Goal: Information Seeking & Learning: Check status

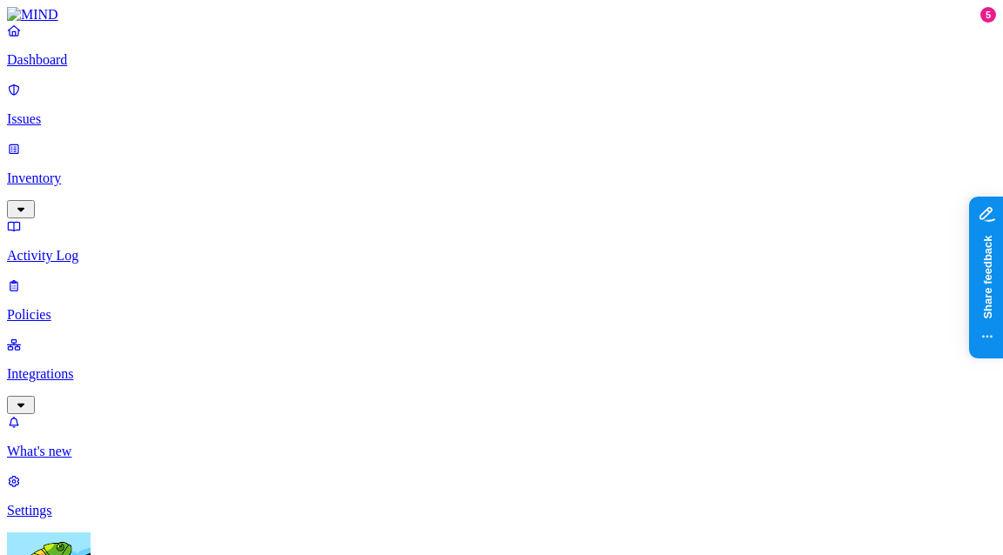
click at [109, 366] on p "Integrations" at bounding box center [501, 374] width 989 height 16
click at [111, 503] on p "Endpoints" at bounding box center [501, 511] width 989 height 16
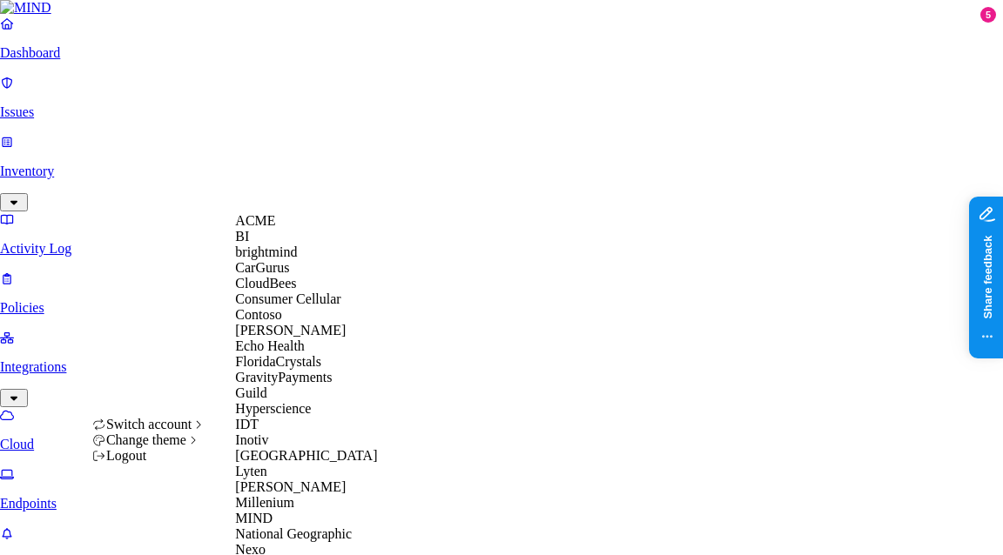
click at [270, 228] on span "ACME" at bounding box center [255, 220] width 40 height 15
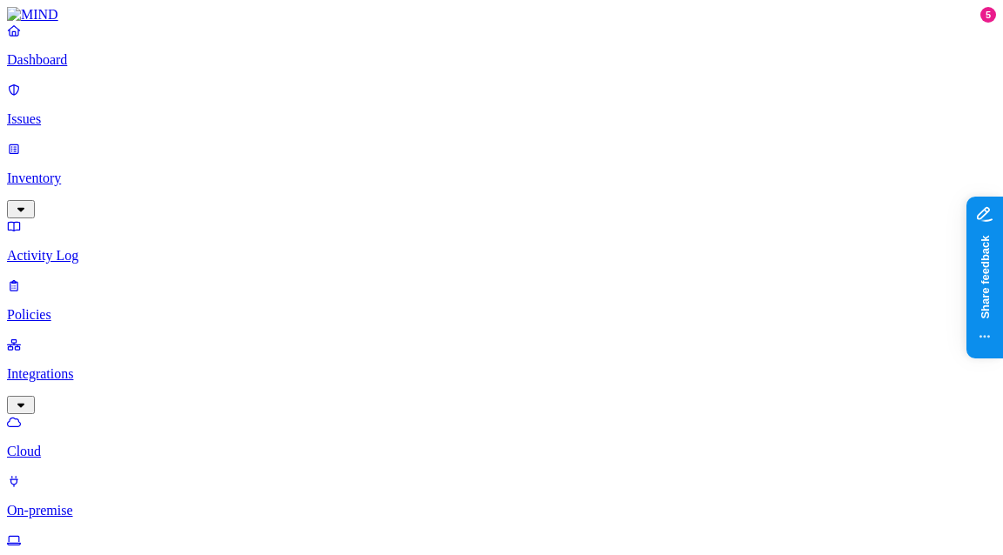
scroll to position [158, 0]
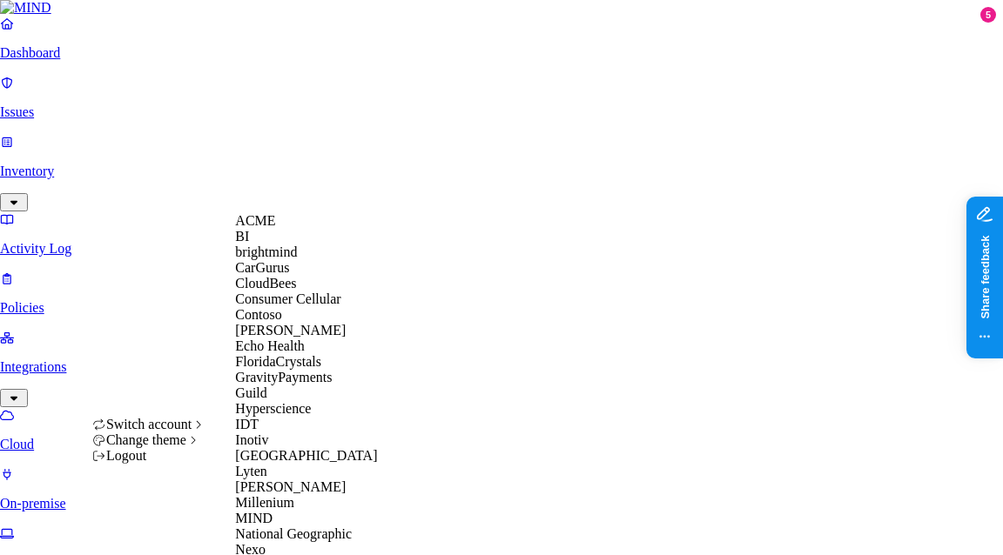
scroll to position [895, 0]
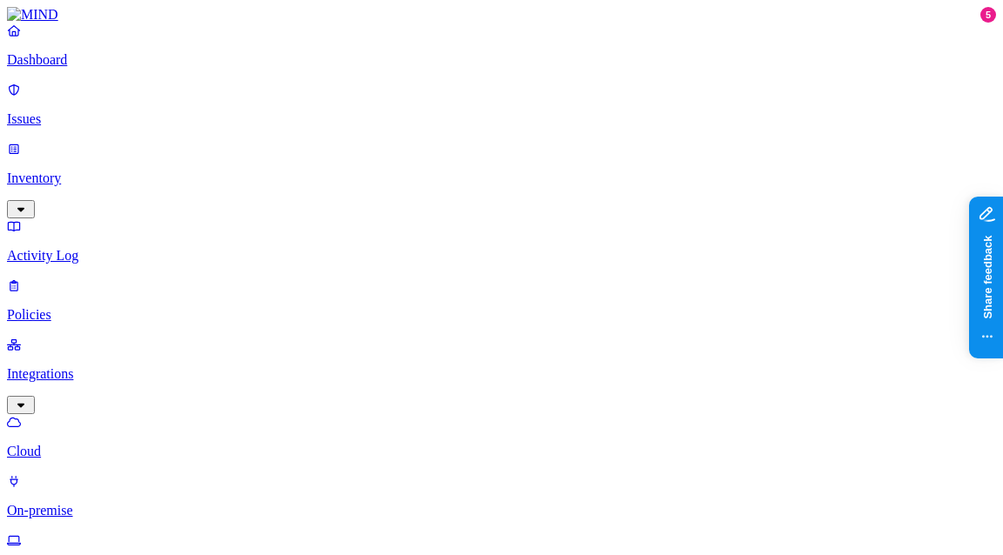
scroll to position [131, 0]
drag, startPoint x: 650, startPoint y: 98, endPoint x: 622, endPoint y: 97, distance: 27.9
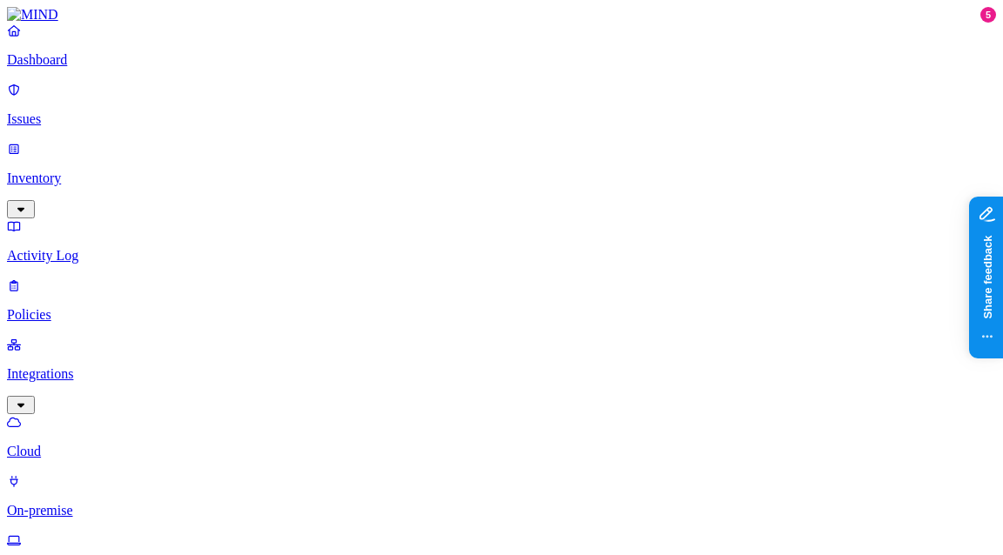
drag, startPoint x: 843, startPoint y: 96, endPoint x: 858, endPoint y: 96, distance: 15.7
type input "mac"
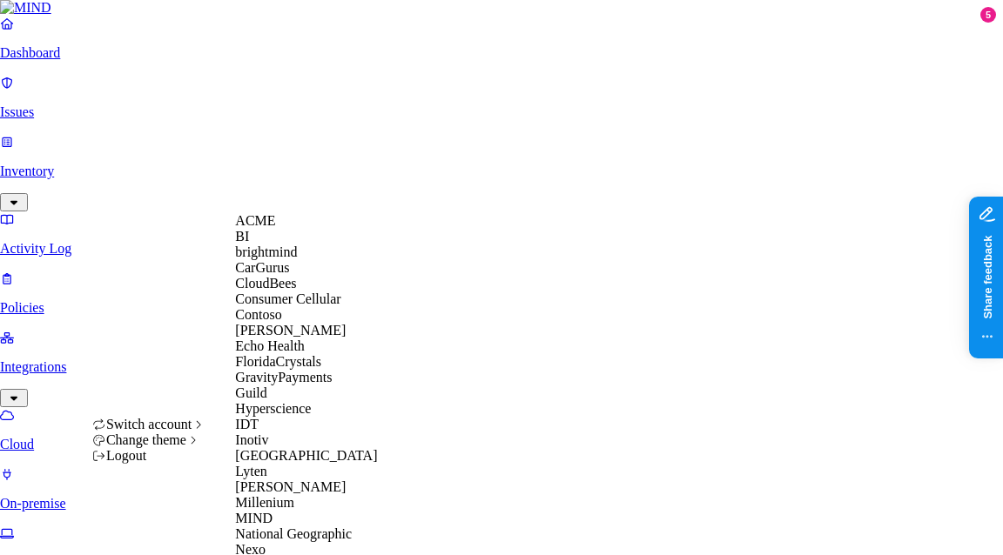
click at [274, 291] on span "CloudBees" at bounding box center [265, 283] width 61 height 15
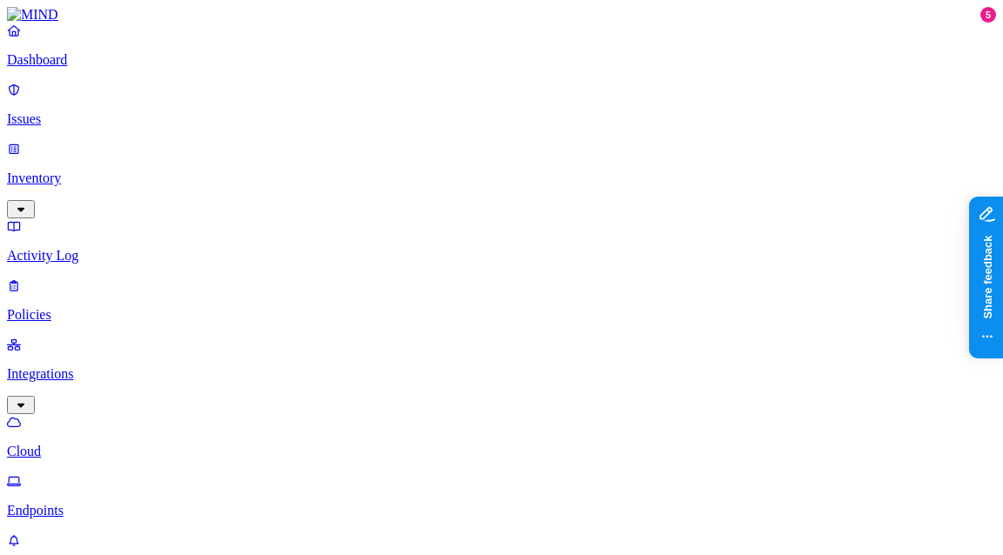
drag, startPoint x: 326, startPoint y: 98, endPoint x: 353, endPoint y: 99, distance: 27.0
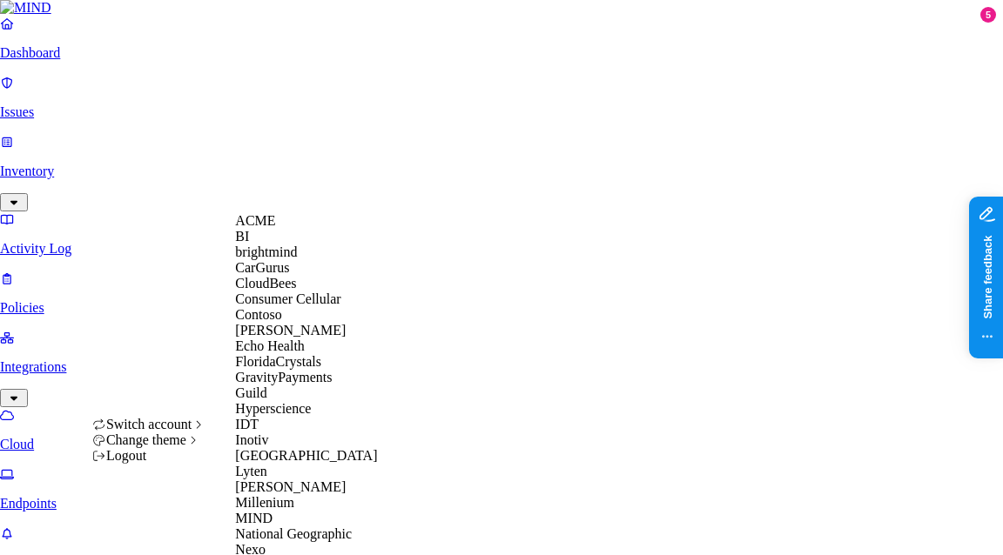
click at [273, 228] on span "ACME" at bounding box center [255, 220] width 40 height 15
